Goal: Task Accomplishment & Management: Manage account settings

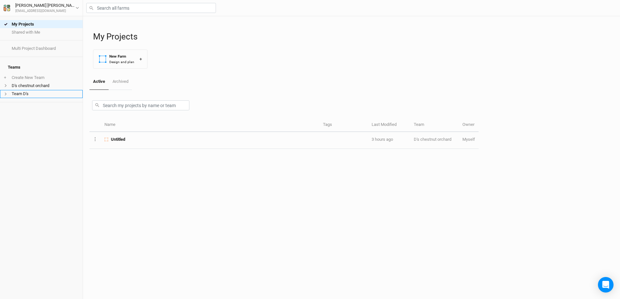
click at [16, 90] on li "Team D's" at bounding box center [41, 94] width 83 height 8
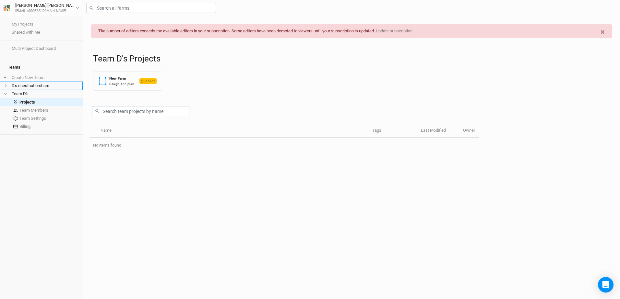
click at [29, 82] on li "D's chestnut orchard" at bounding box center [41, 86] width 83 height 8
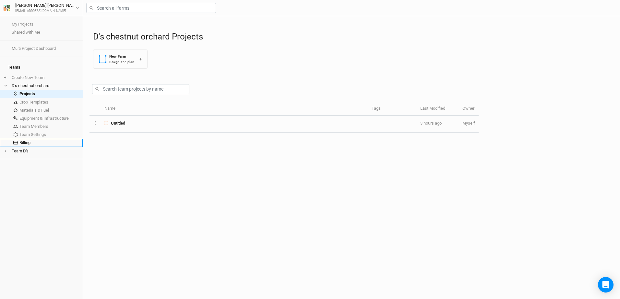
click at [25, 139] on link "Billing" at bounding box center [41, 143] width 83 height 8
